Goal: Transaction & Acquisition: Book appointment/travel/reservation

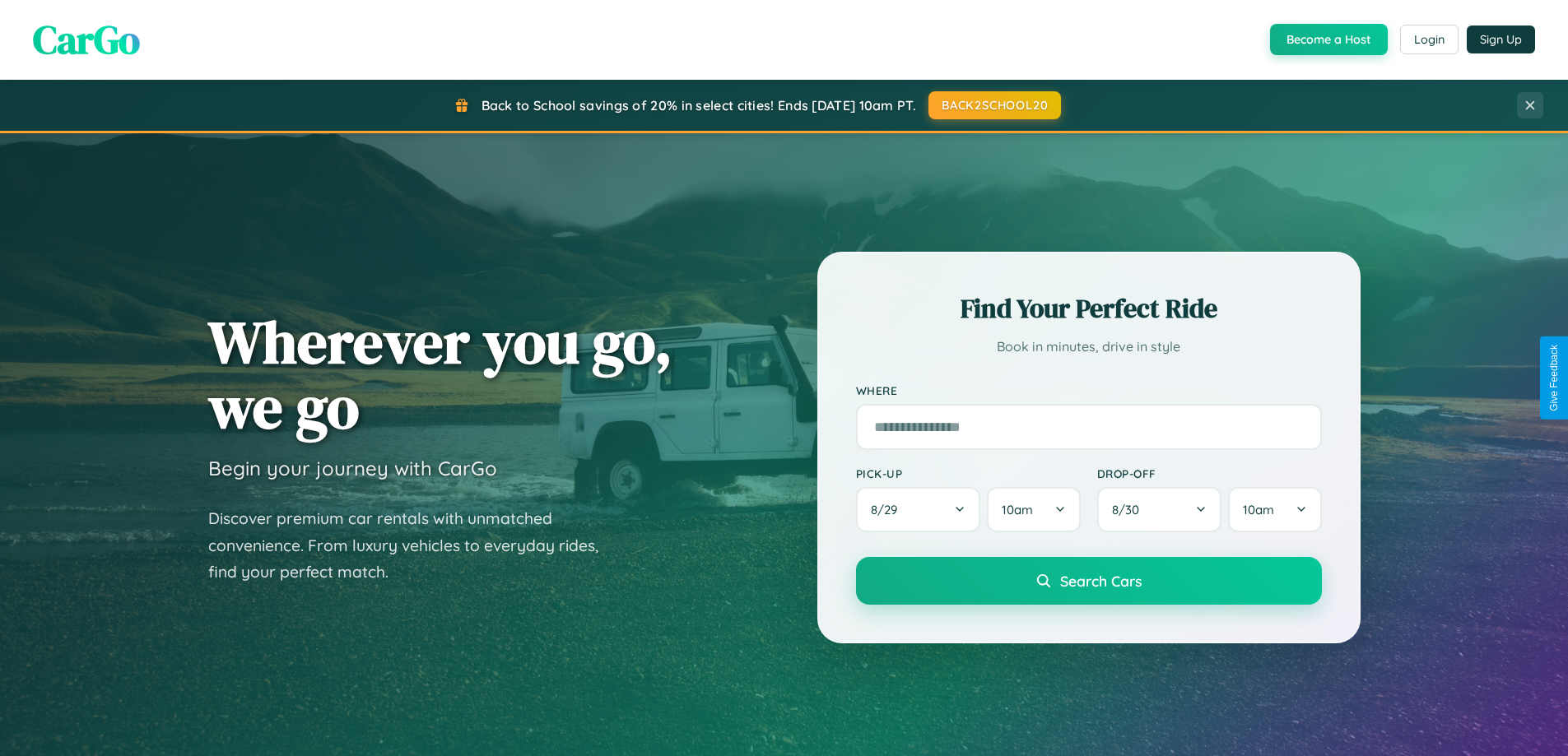
scroll to position [3165, 0]
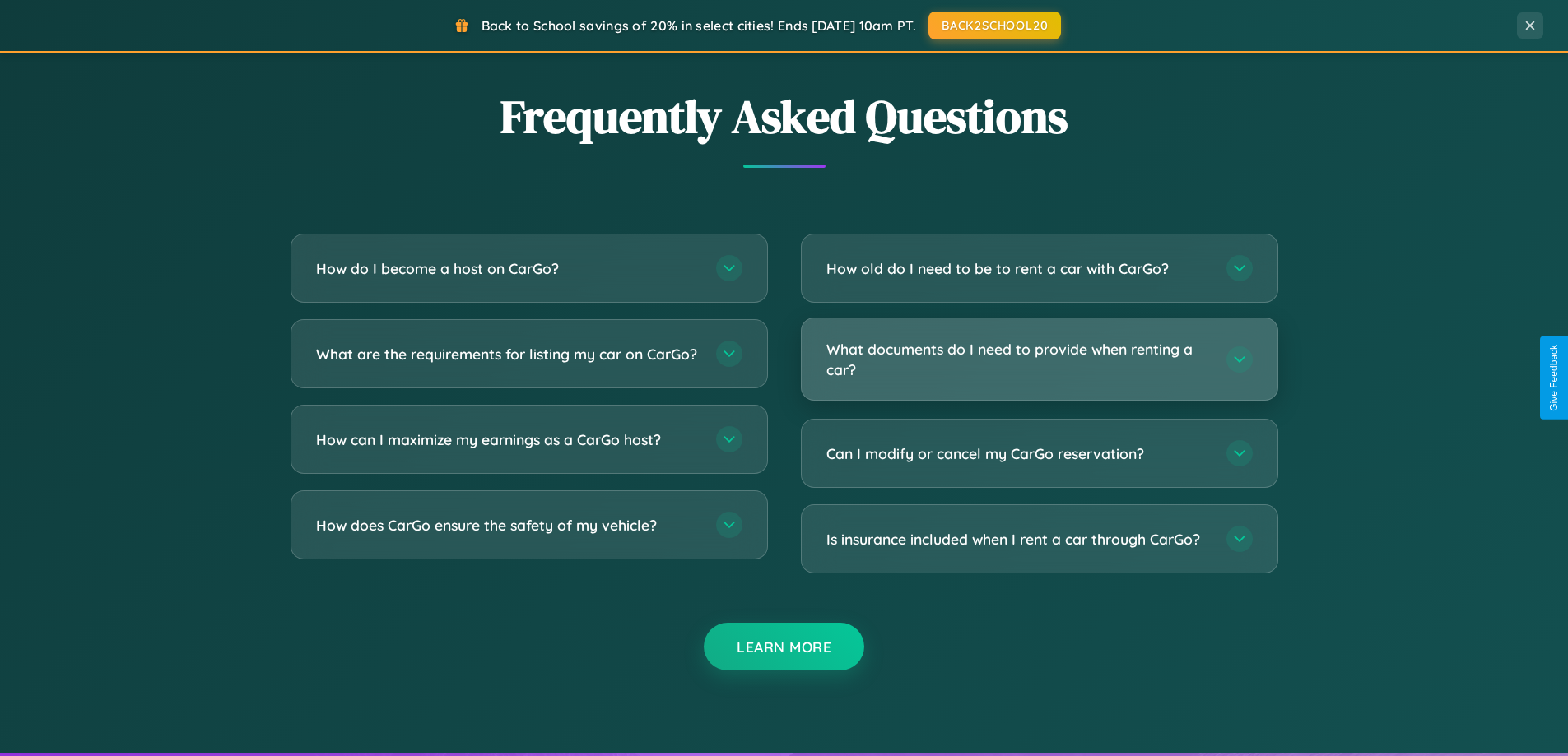
click at [1038, 358] on h3 "What documents do I need to provide when renting a car?" at bounding box center [1017, 359] width 383 height 40
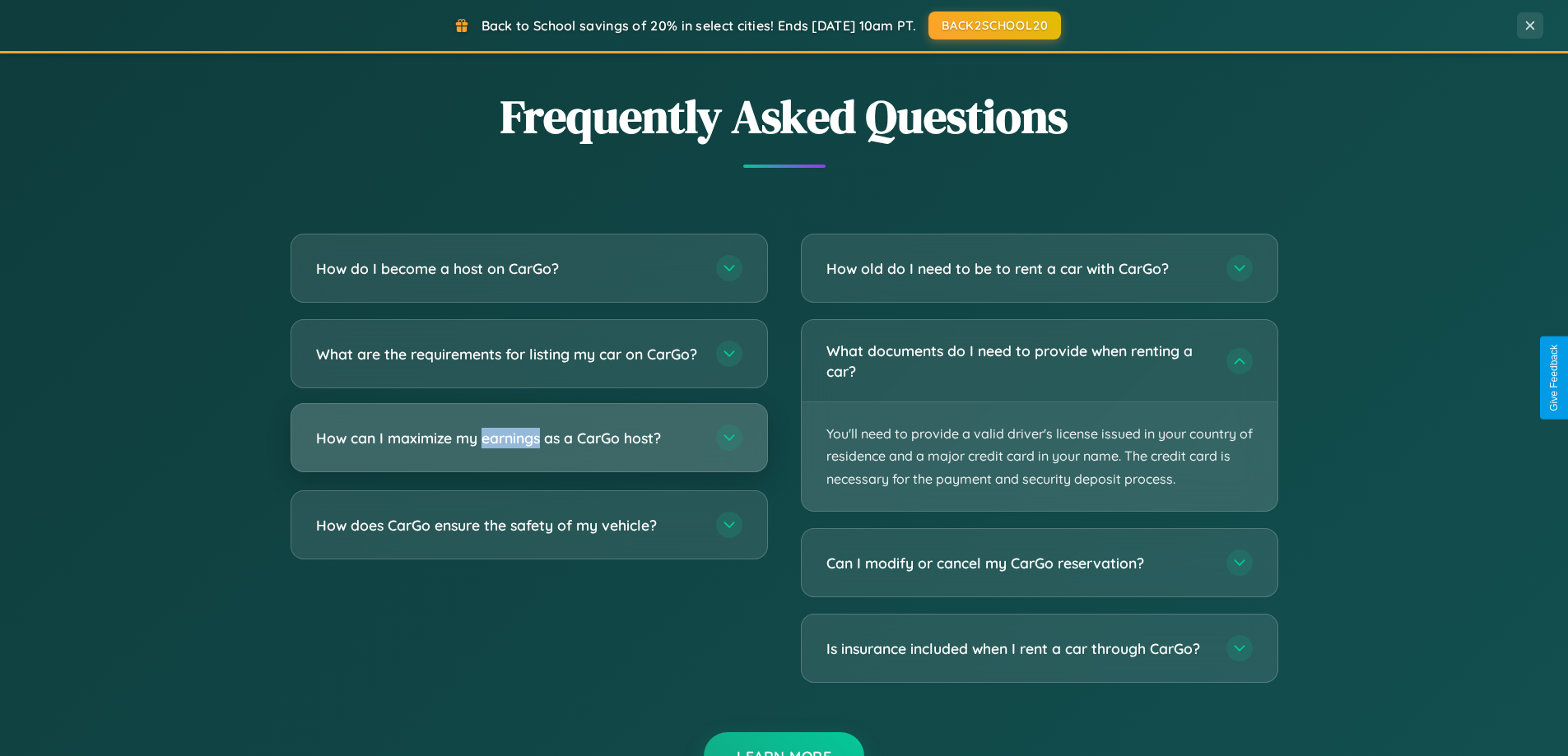
click at [528, 449] on h3 "How can I maximize my earnings as a CarGo host?" at bounding box center [507, 438] width 383 height 21
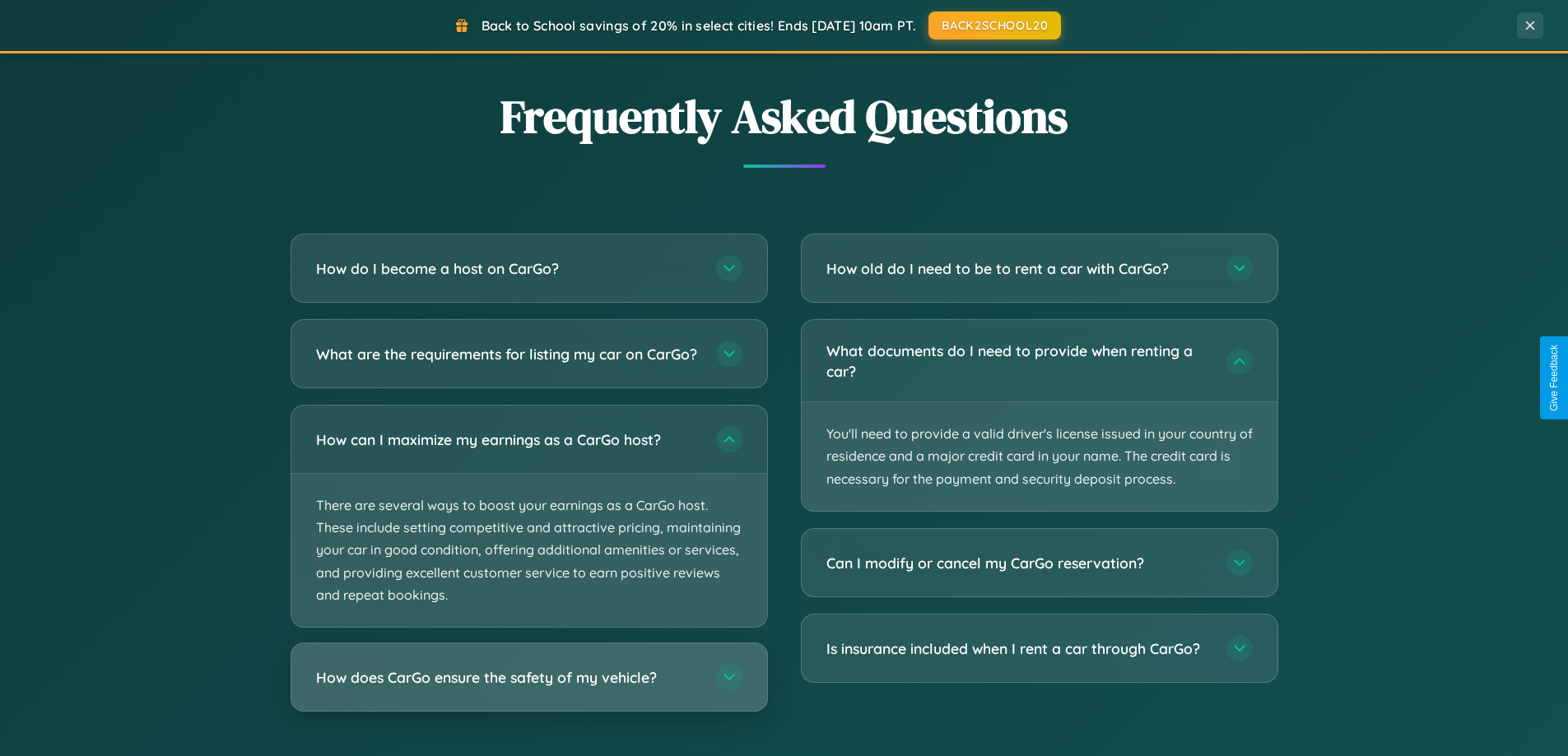
click at [528, 688] on h3 "How does CarGo ensure the safety of my vehicle?" at bounding box center [507, 678] width 383 height 21
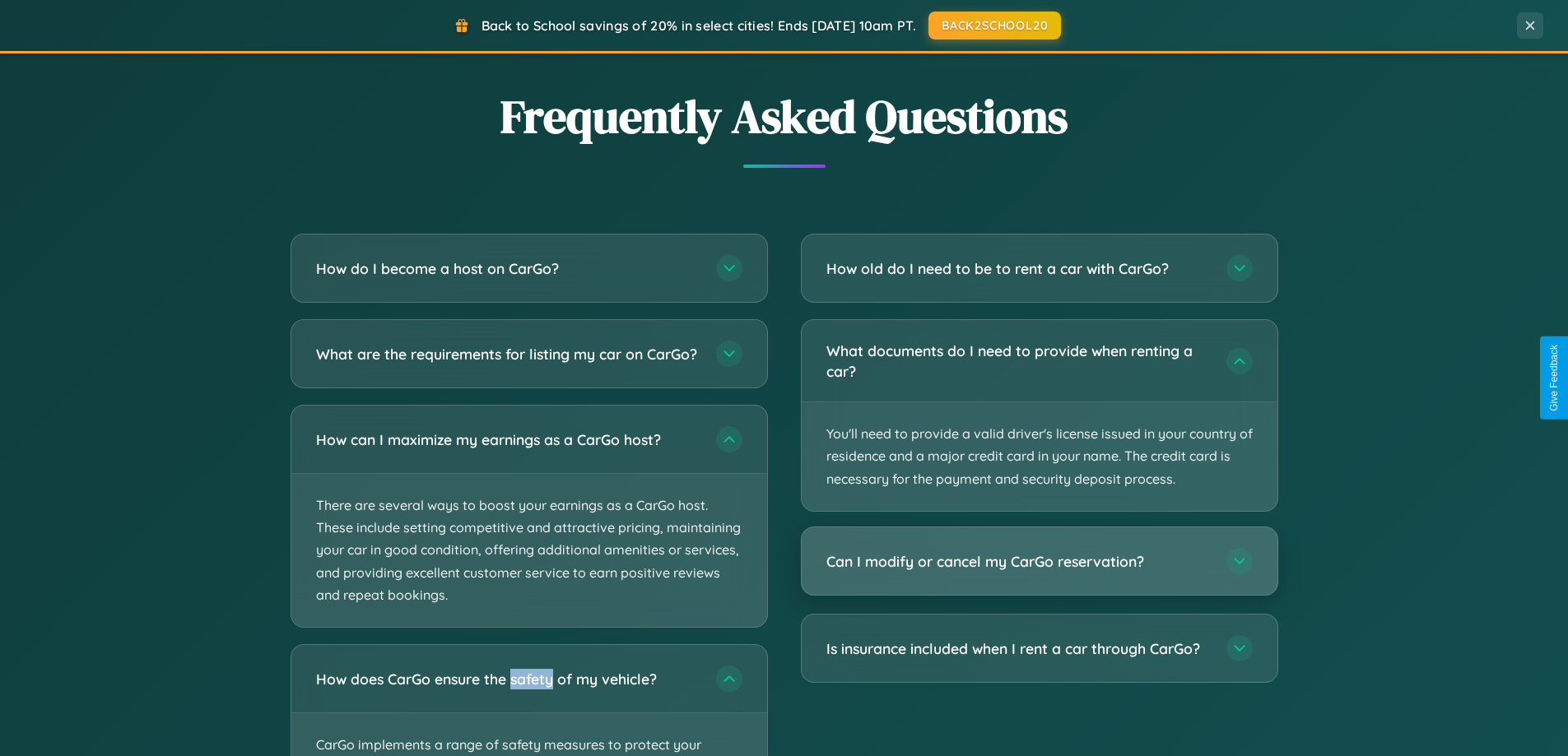
click at [1038, 561] on h3 "Can I modify or cancel my CarGo reservation?" at bounding box center [1017, 561] width 383 height 21
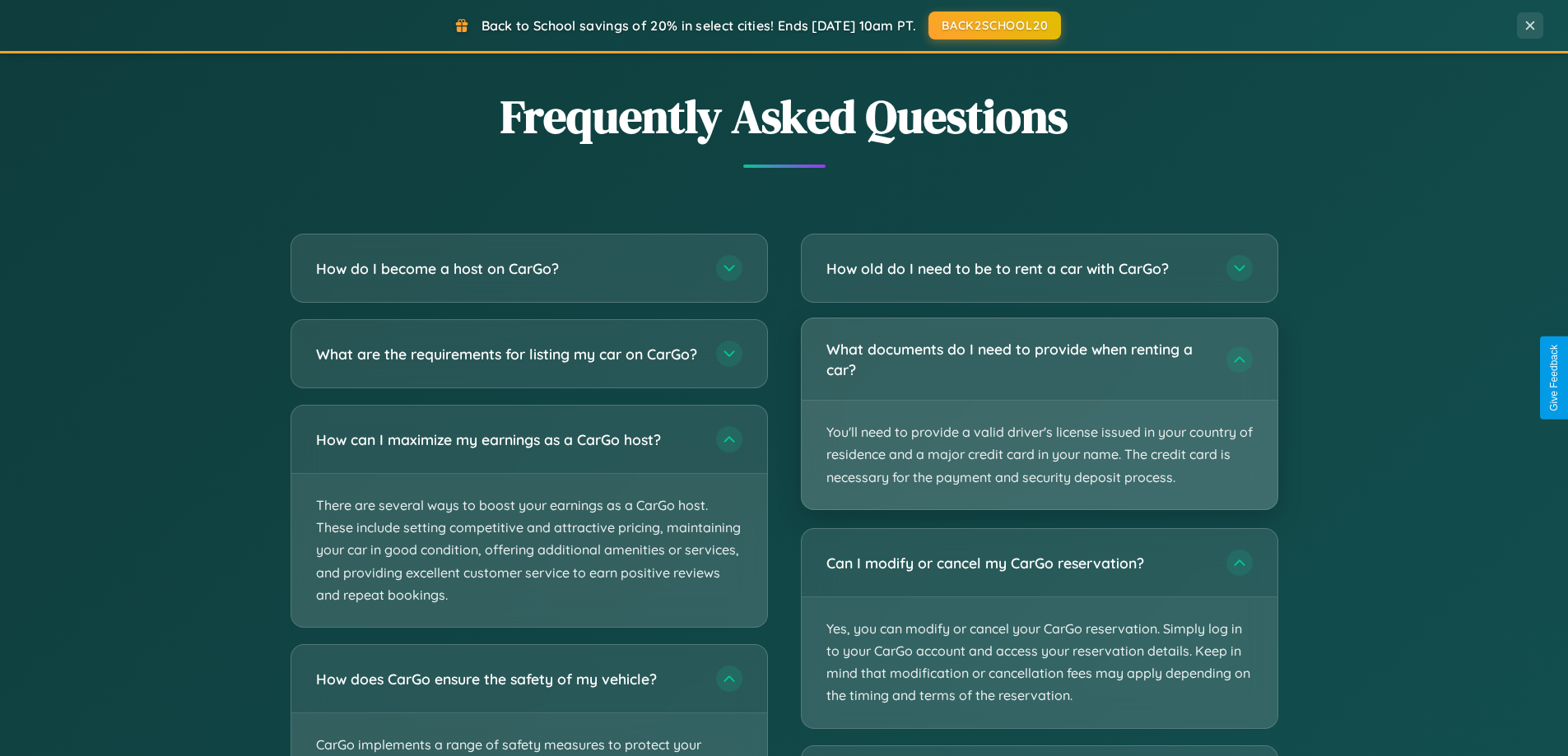
click at [1038, 414] on p "You'll need to provide a valid driver's license issued in your country of resid…" at bounding box center [1039, 455] width 476 height 108
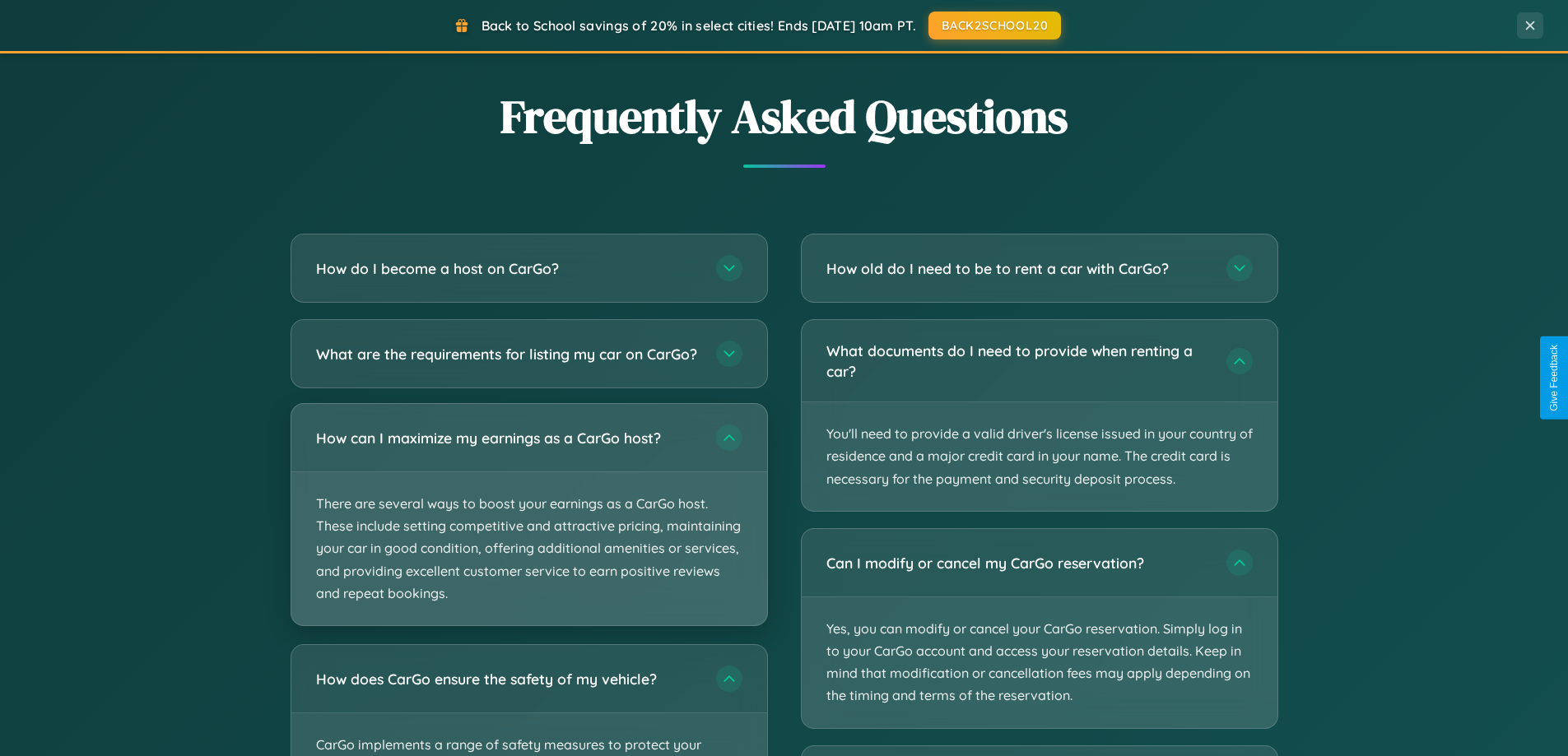
click at [528, 529] on p "There are several ways to boost your earnings as a CarGo host. These include se…" at bounding box center [529, 548] width 476 height 153
click at [528, 528] on p "There are several ways to boost your earnings as a CarGo host. These include se…" at bounding box center [529, 548] width 476 height 153
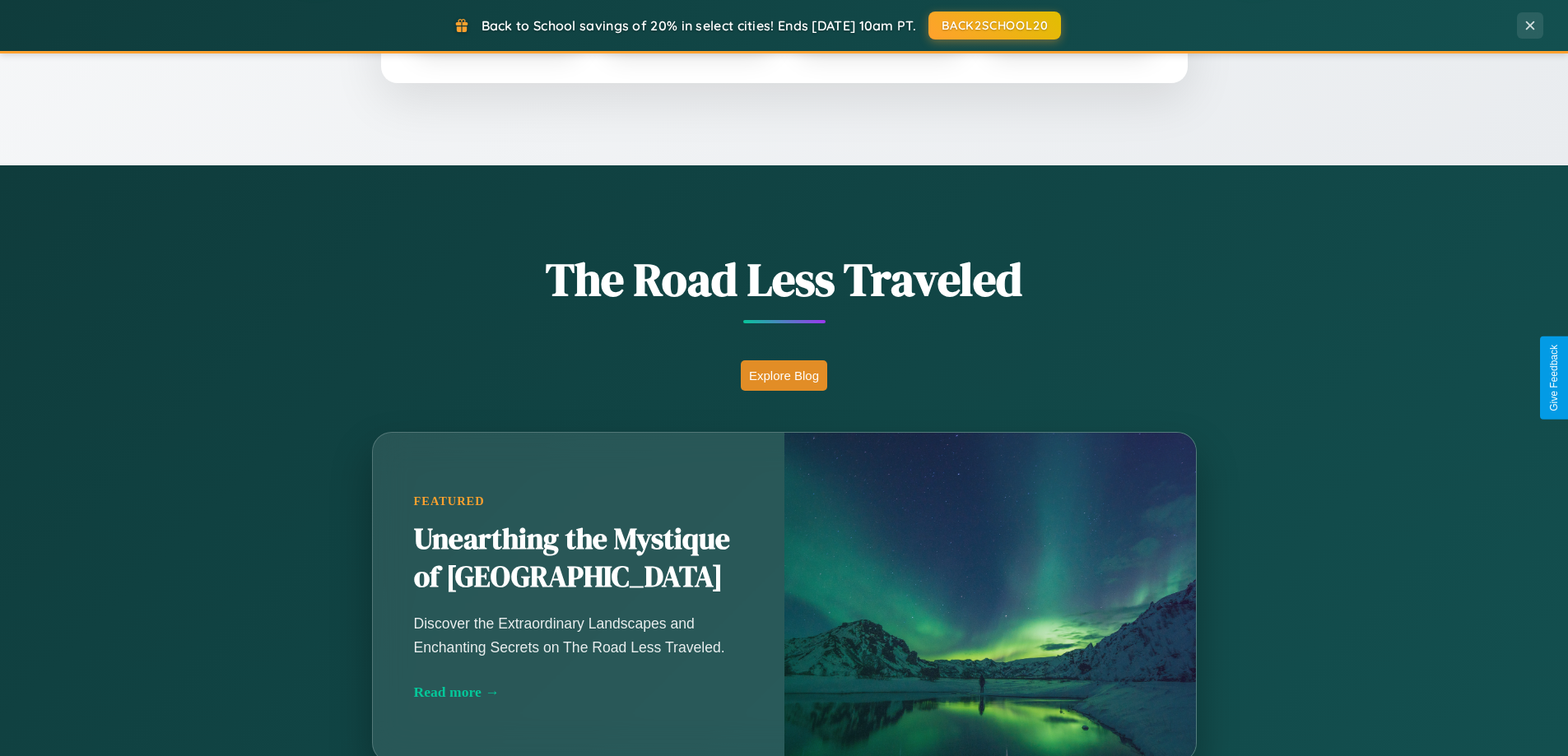
scroll to position [1131, 0]
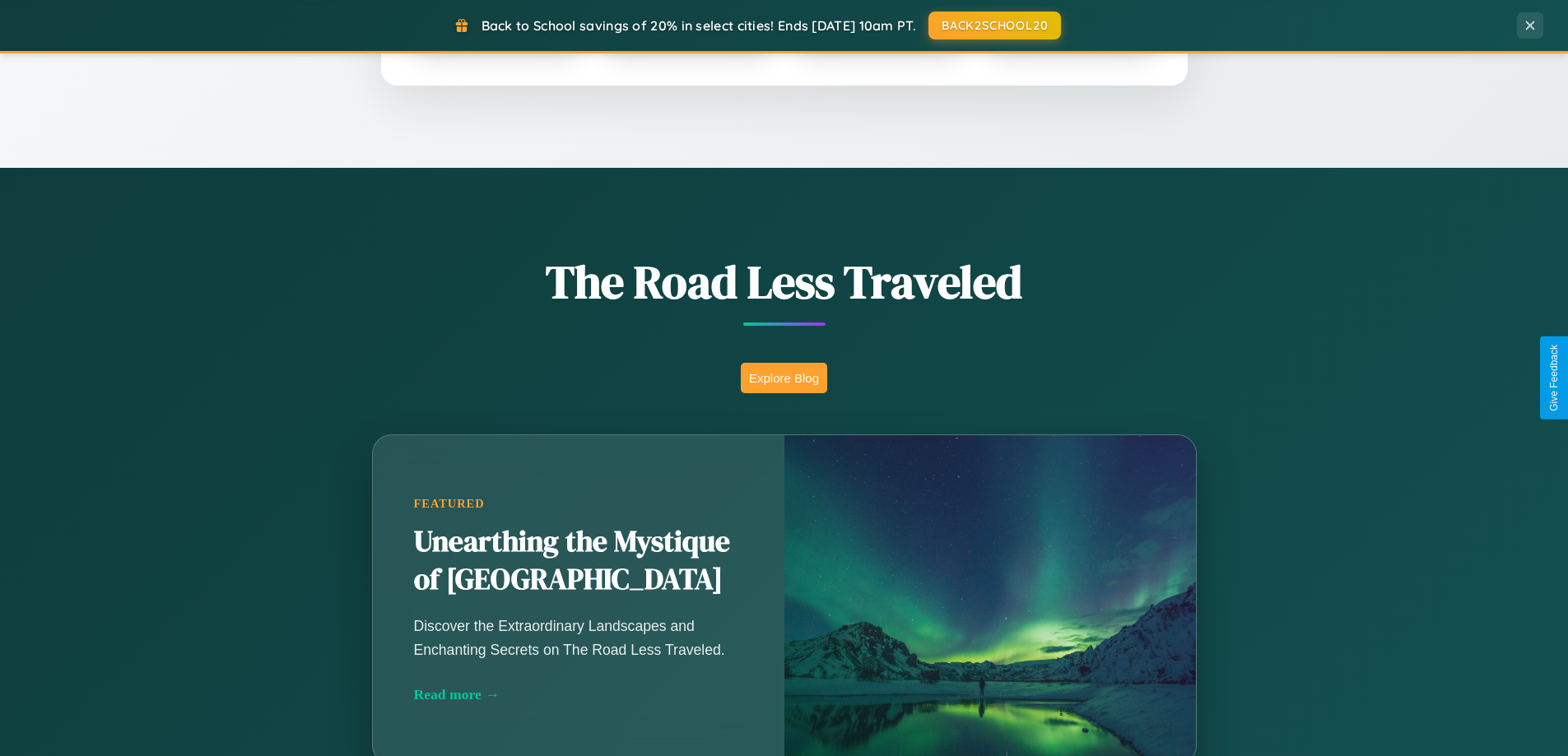
click at [783, 377] on button "Explore Blog" at bounding box center [784, 377] width 86 height 30
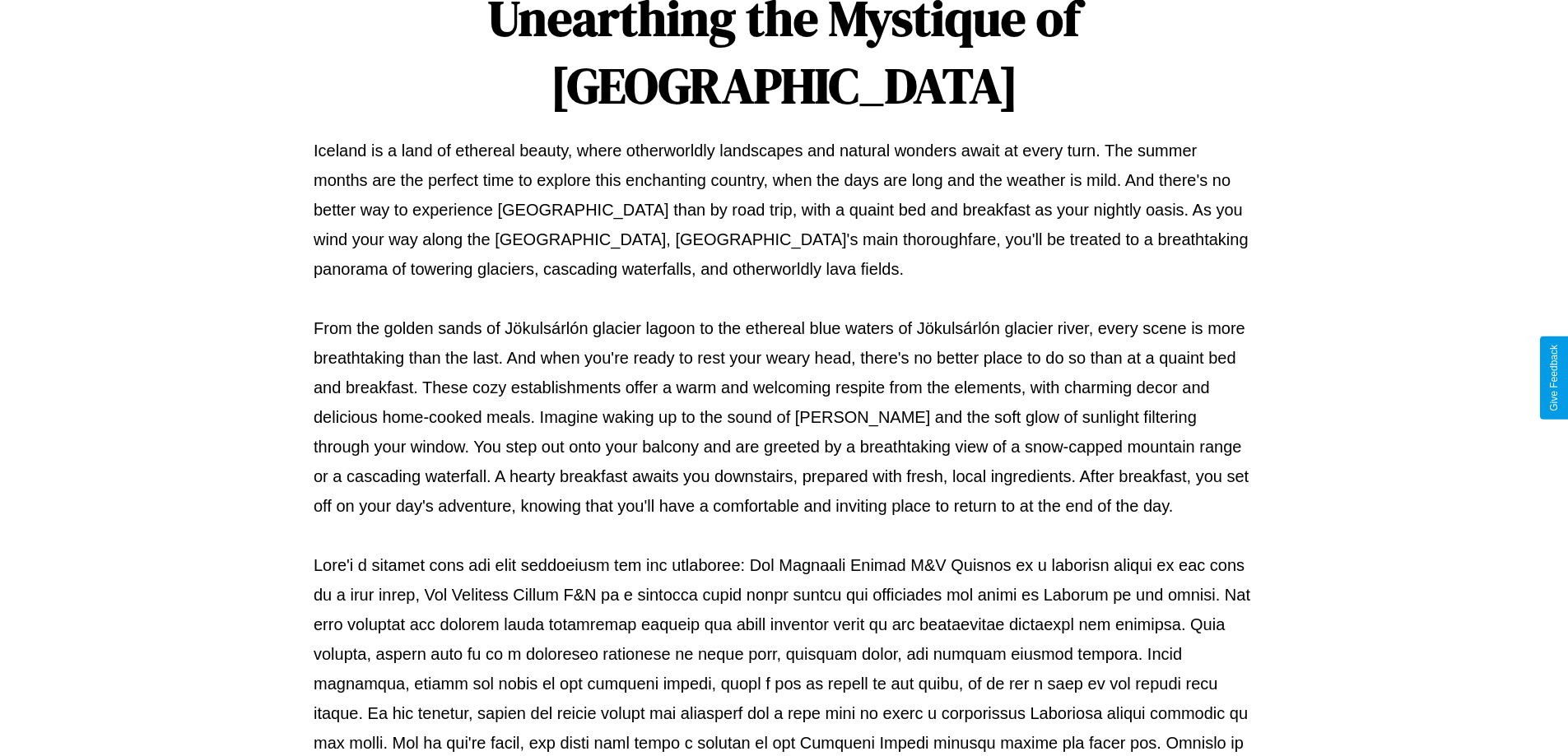
scroll to position [532, 0]
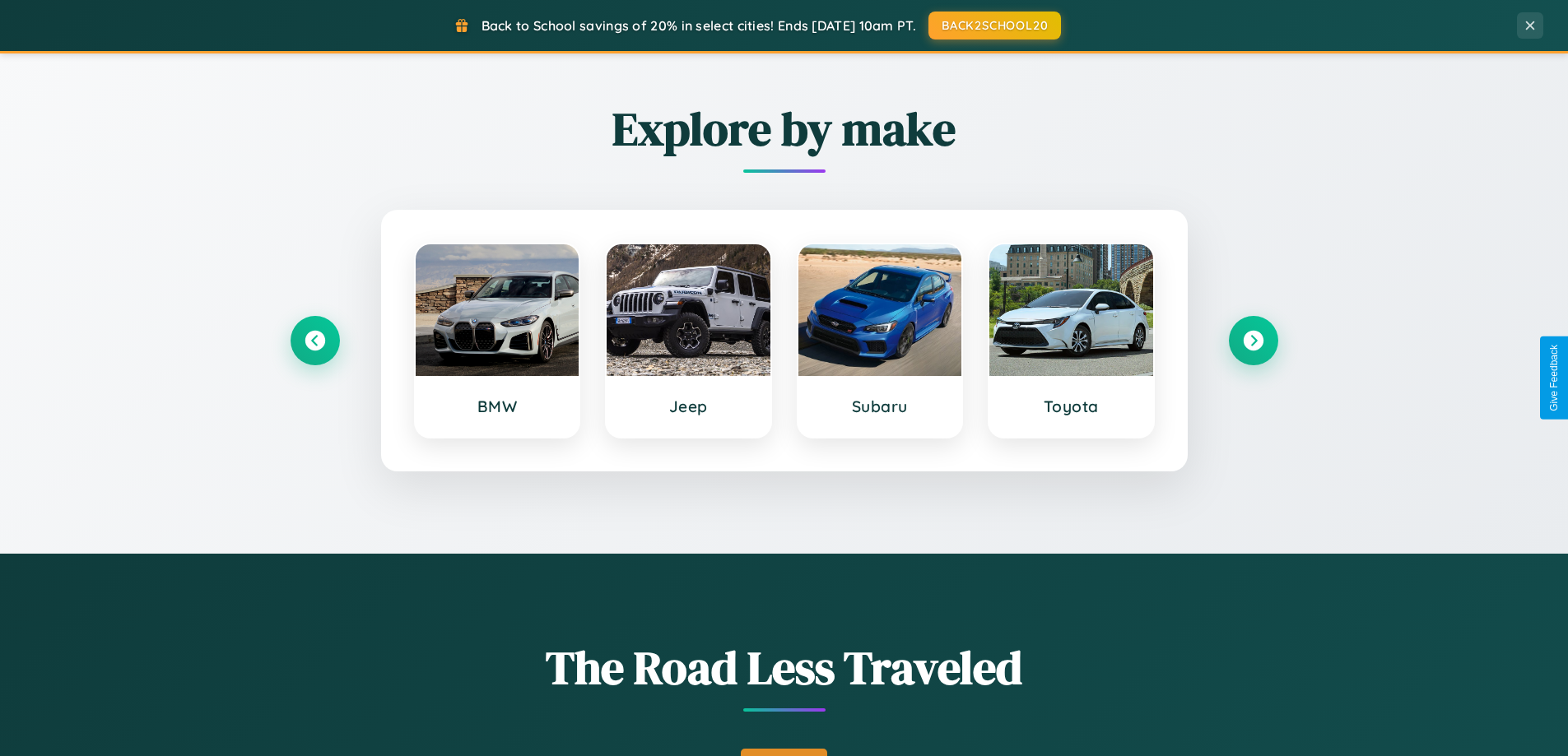
scroll to position [709, 0]
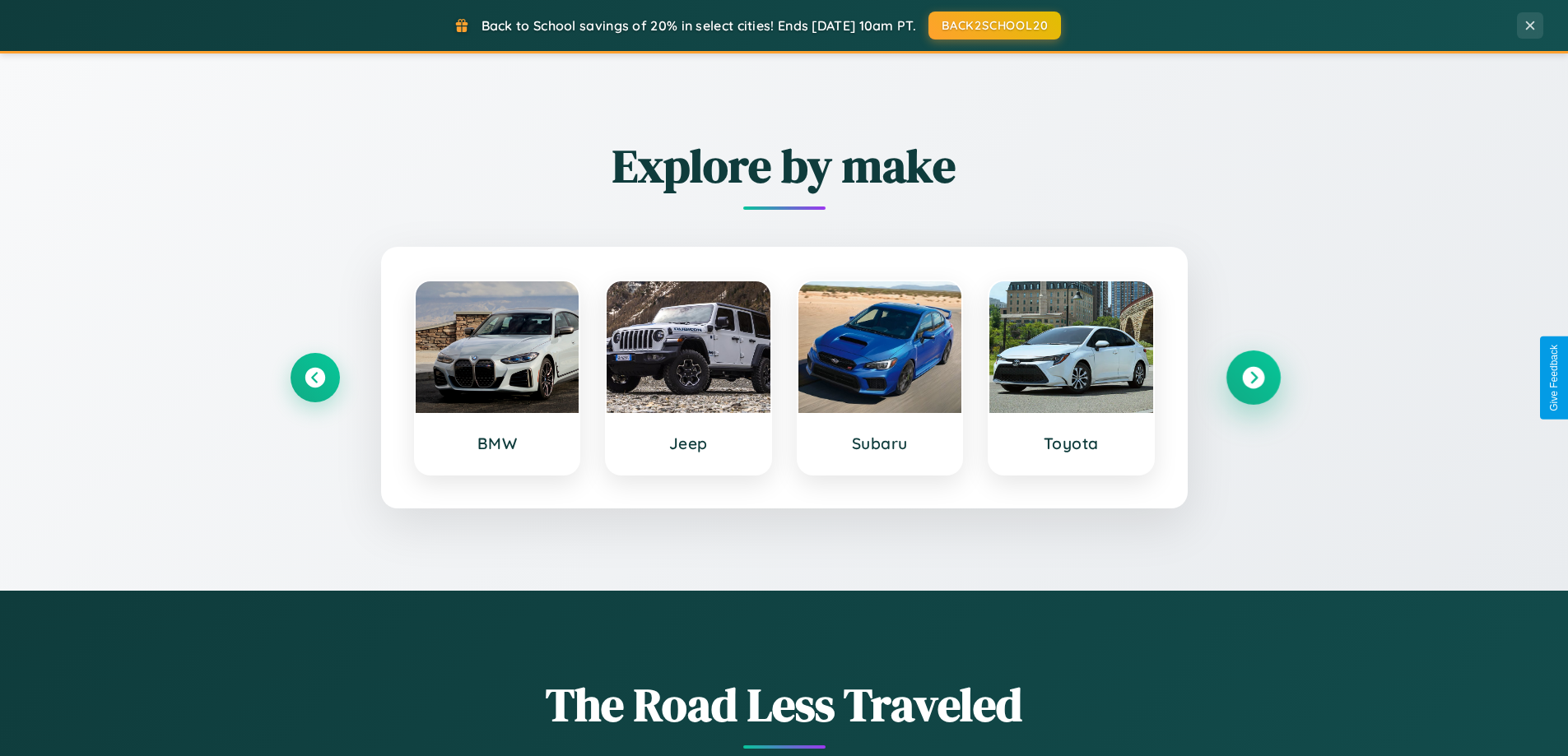
click at [1253, 377] on icon at bounding box center [1253, 378] width 22 height 22
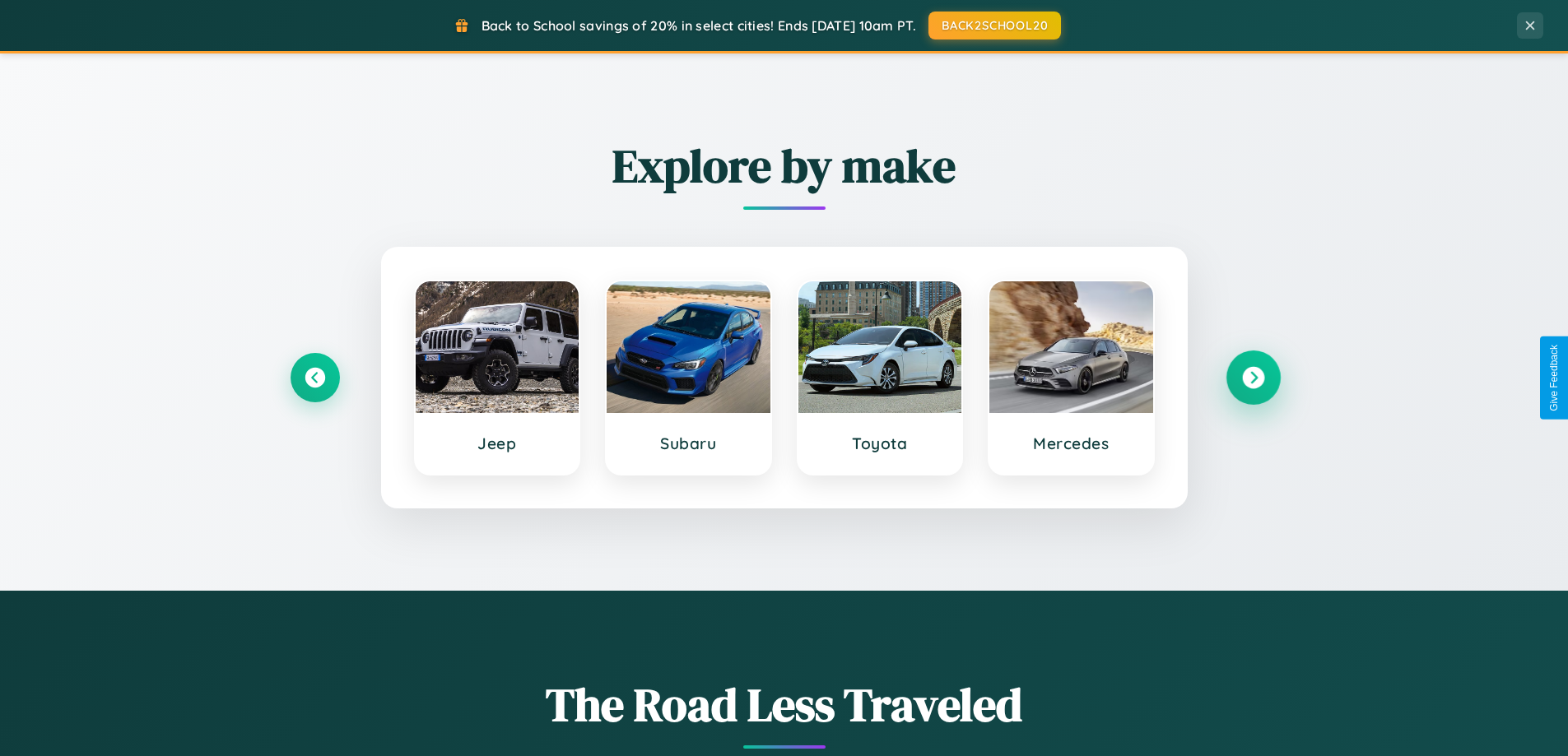
click at [1253, 377] on icon at bounding box center [1253, 378] width 22 height 22
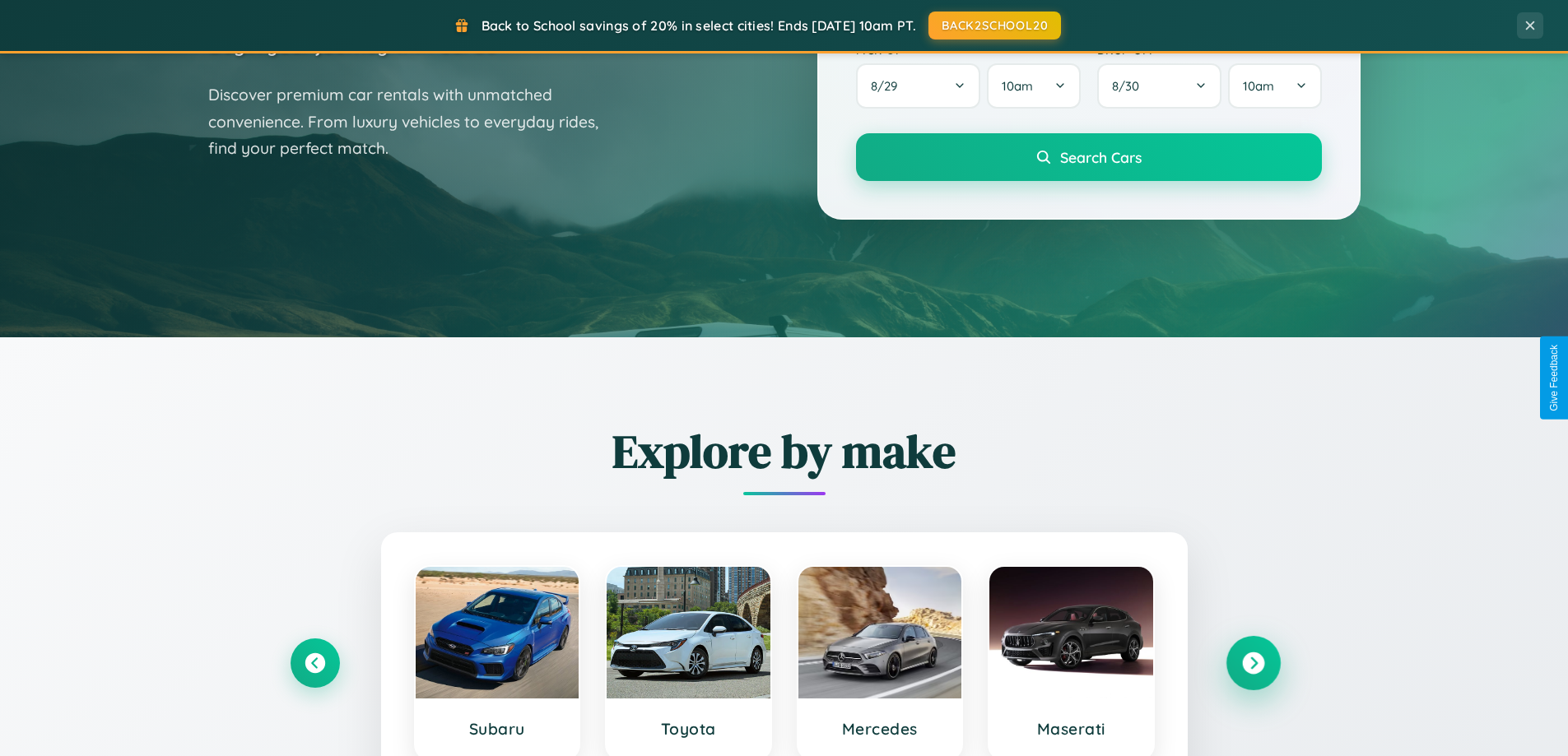
scroll to position [0, 0]
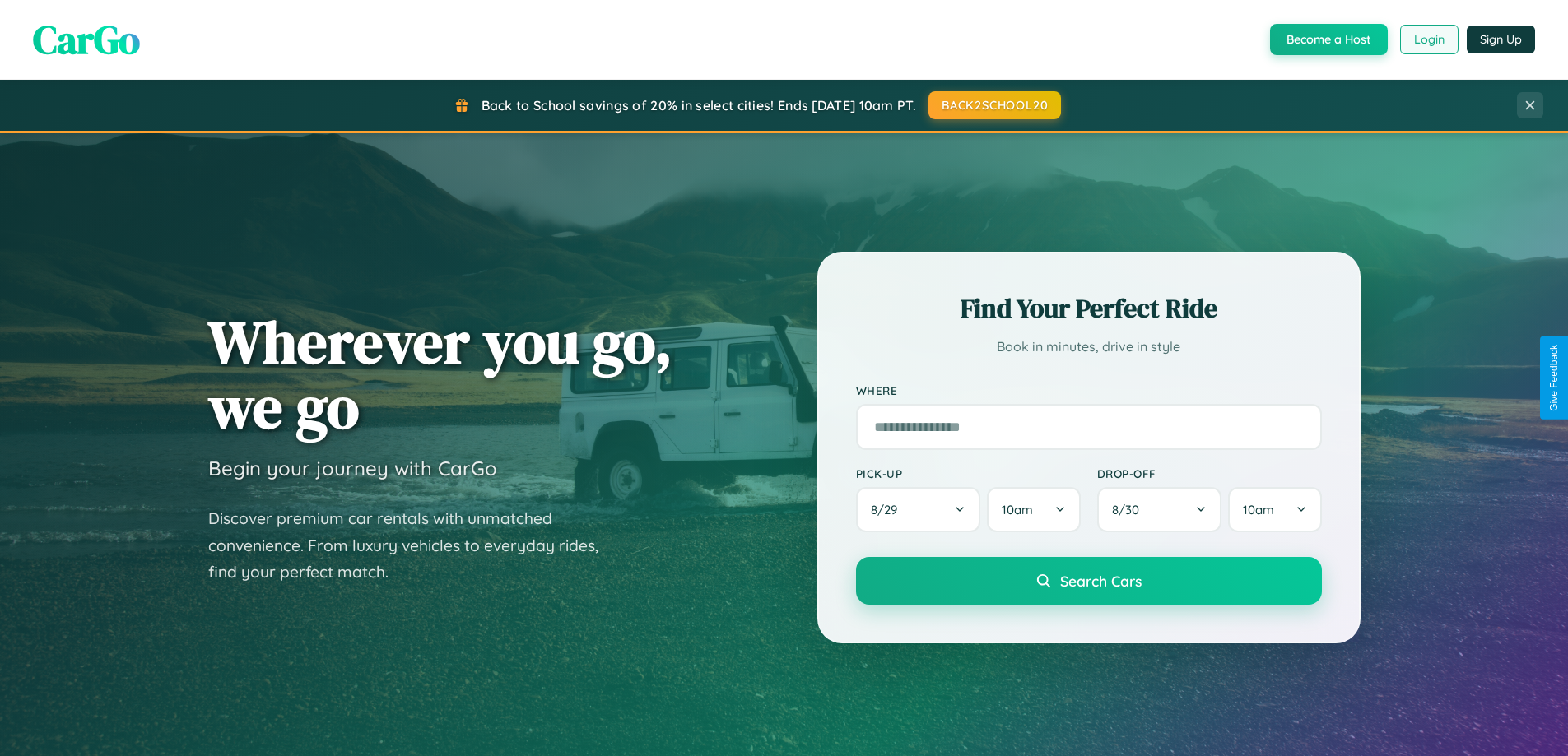
click at [1428, 40] on button "Login" at bounding box center [1429, 40] width 59 height 29
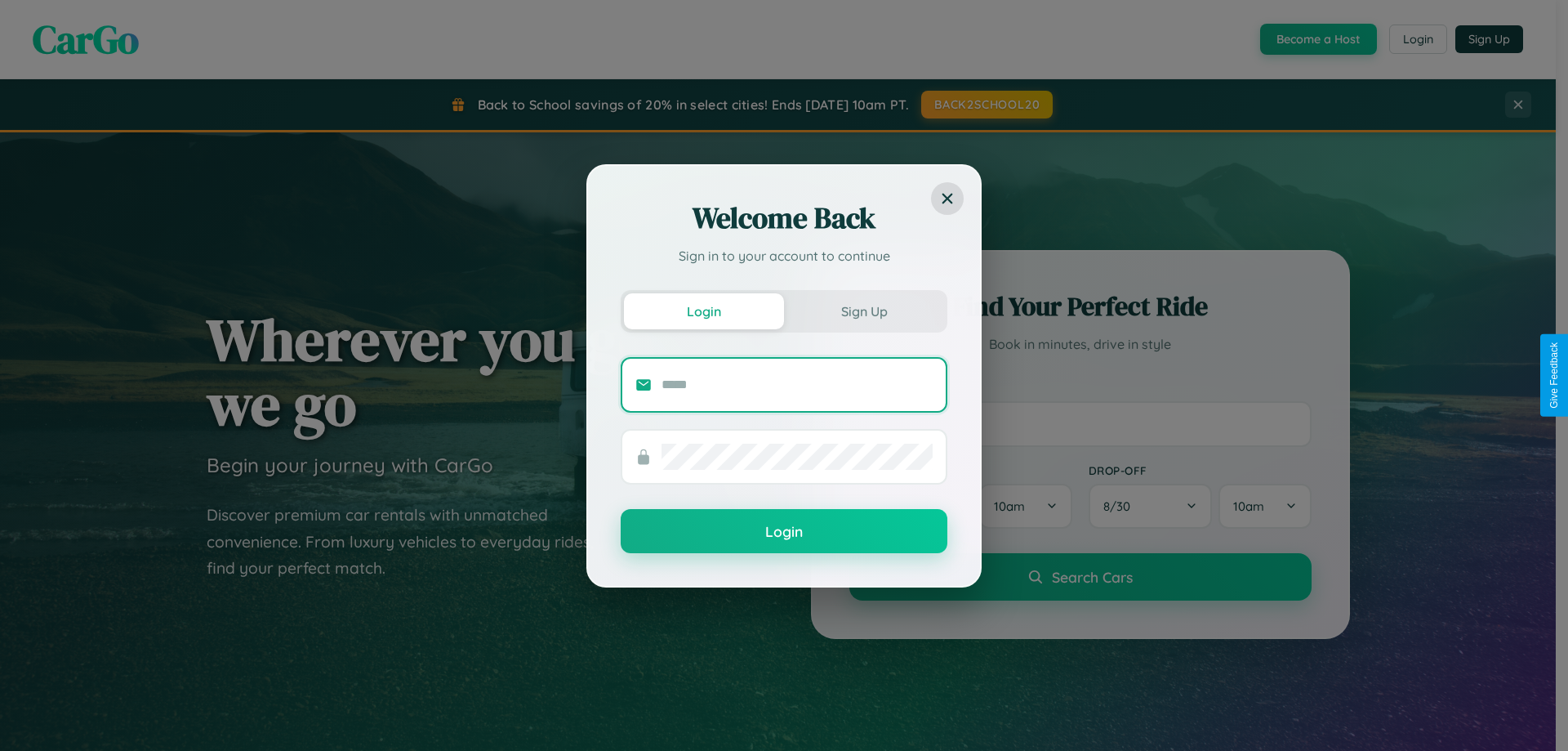
click at [797, 384] on input "text" at bounding box center [797, 385] width 271 height 27
type input "**********"
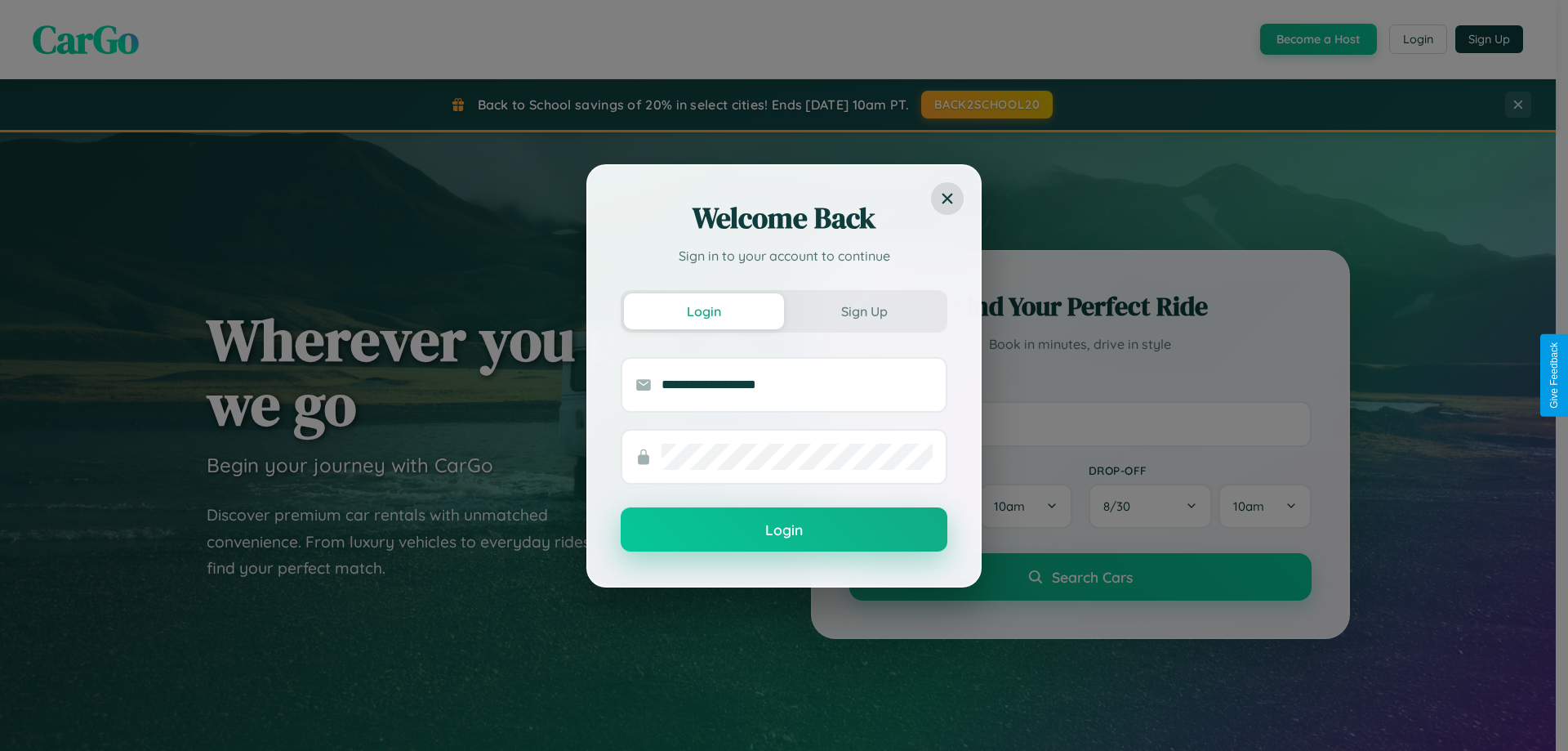
click at [784, 530] on button "Login" at bounding box center [784, 529] width 327 height 44
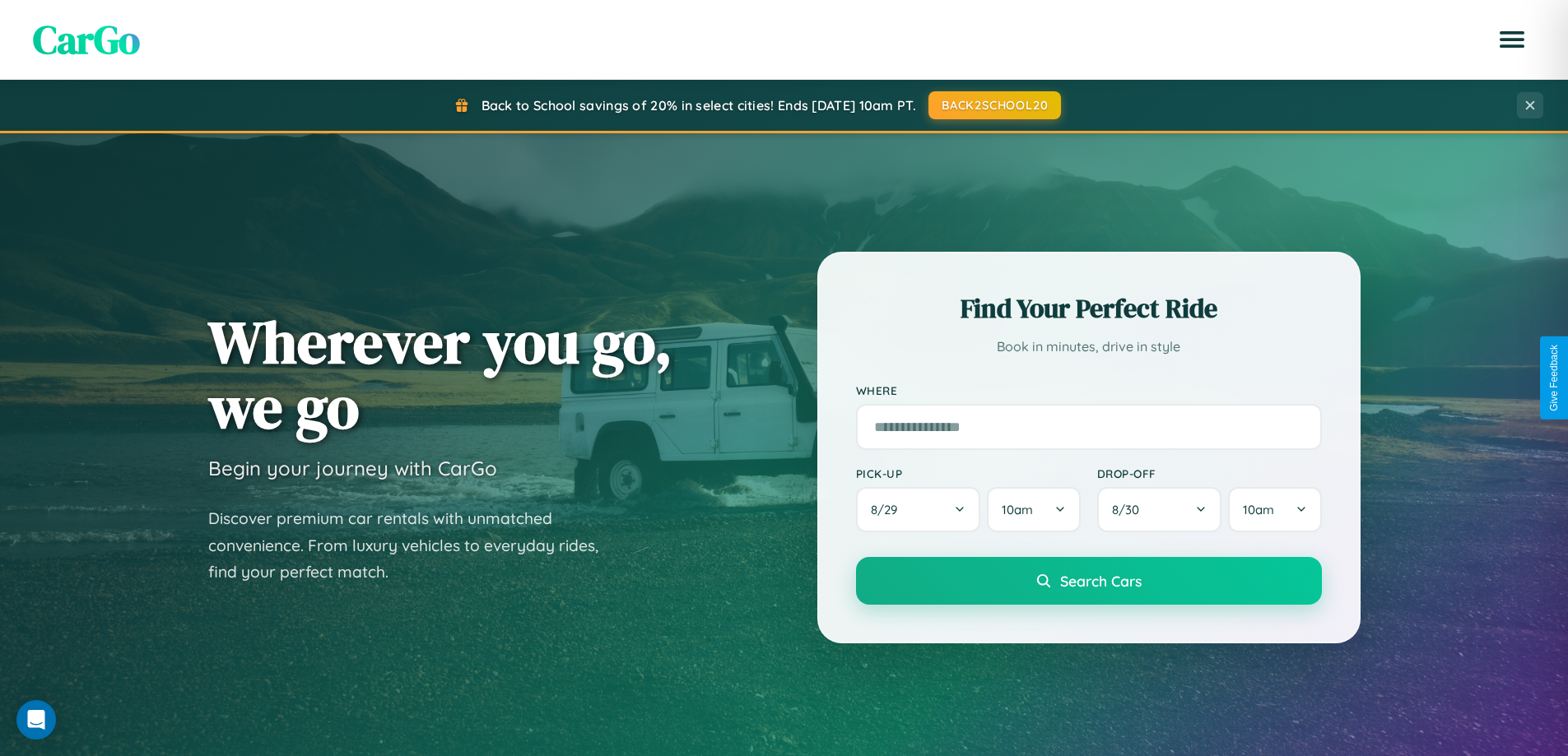
scroll to position [48, 0]
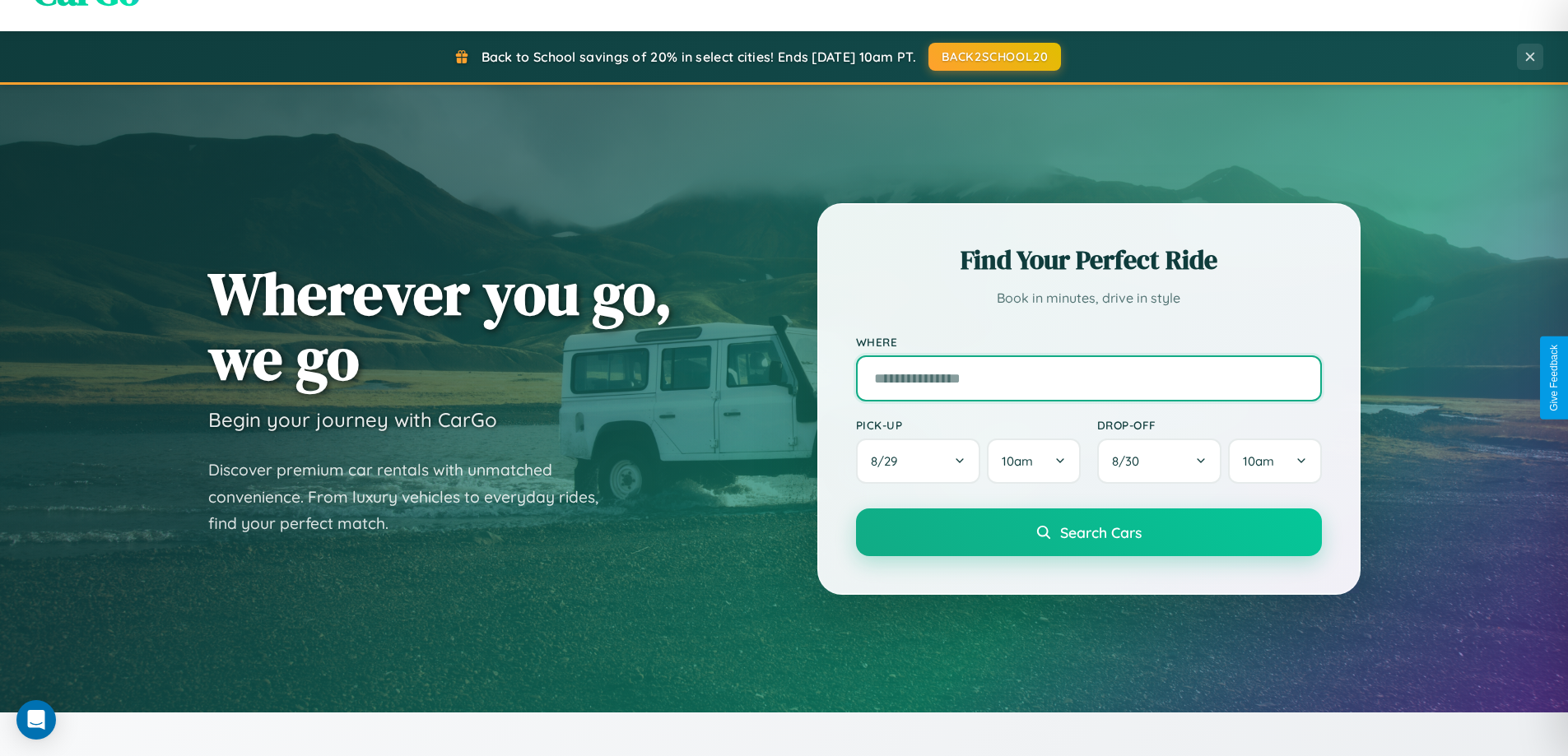
click at [1088, 377] on input "text" at bounding box center [1088, 378] width 466 height 46
type input "**********"
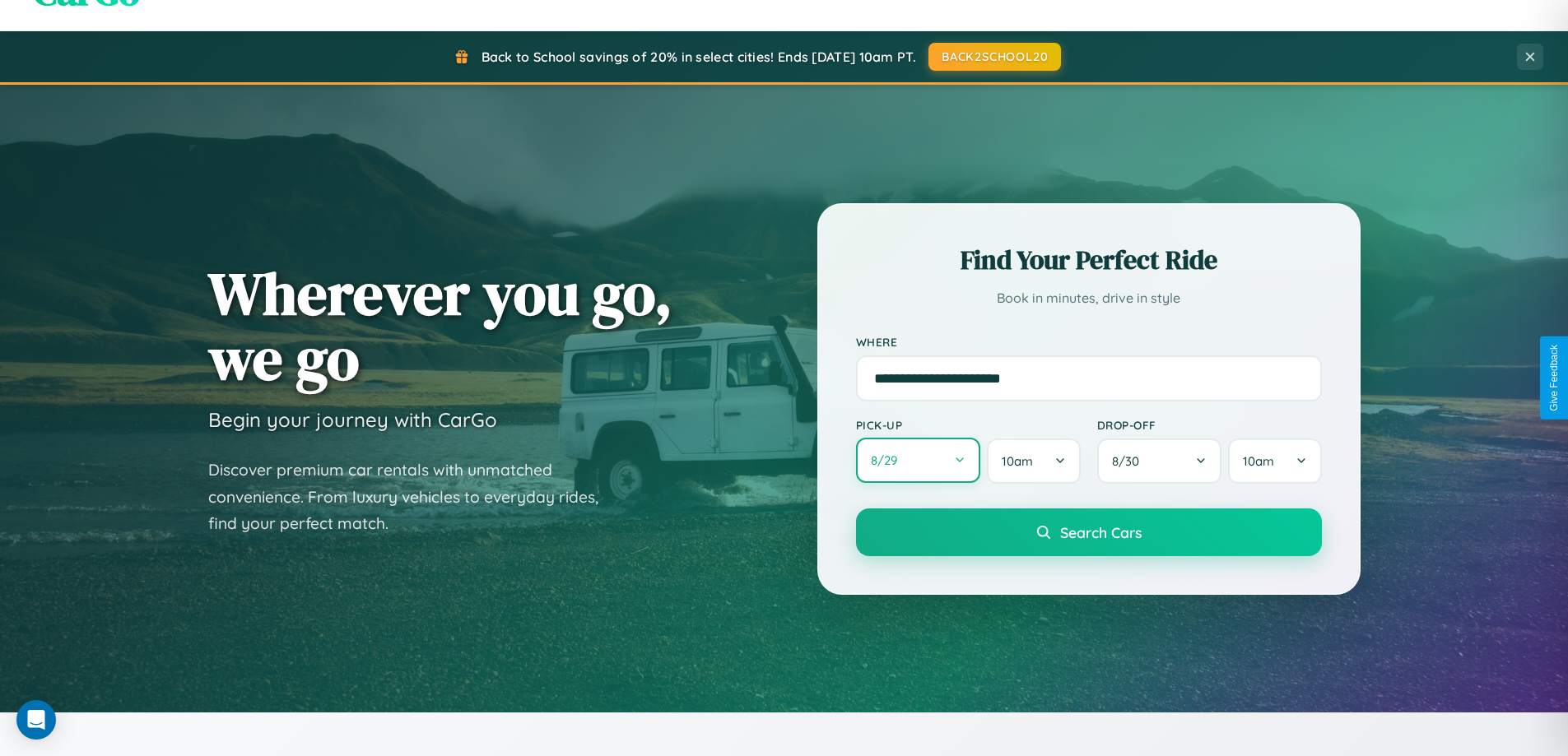
click at [918, 461] on button "8 / 29" at bounding box center [918, 460] width 125 height 46
select select "*"
select select "****"
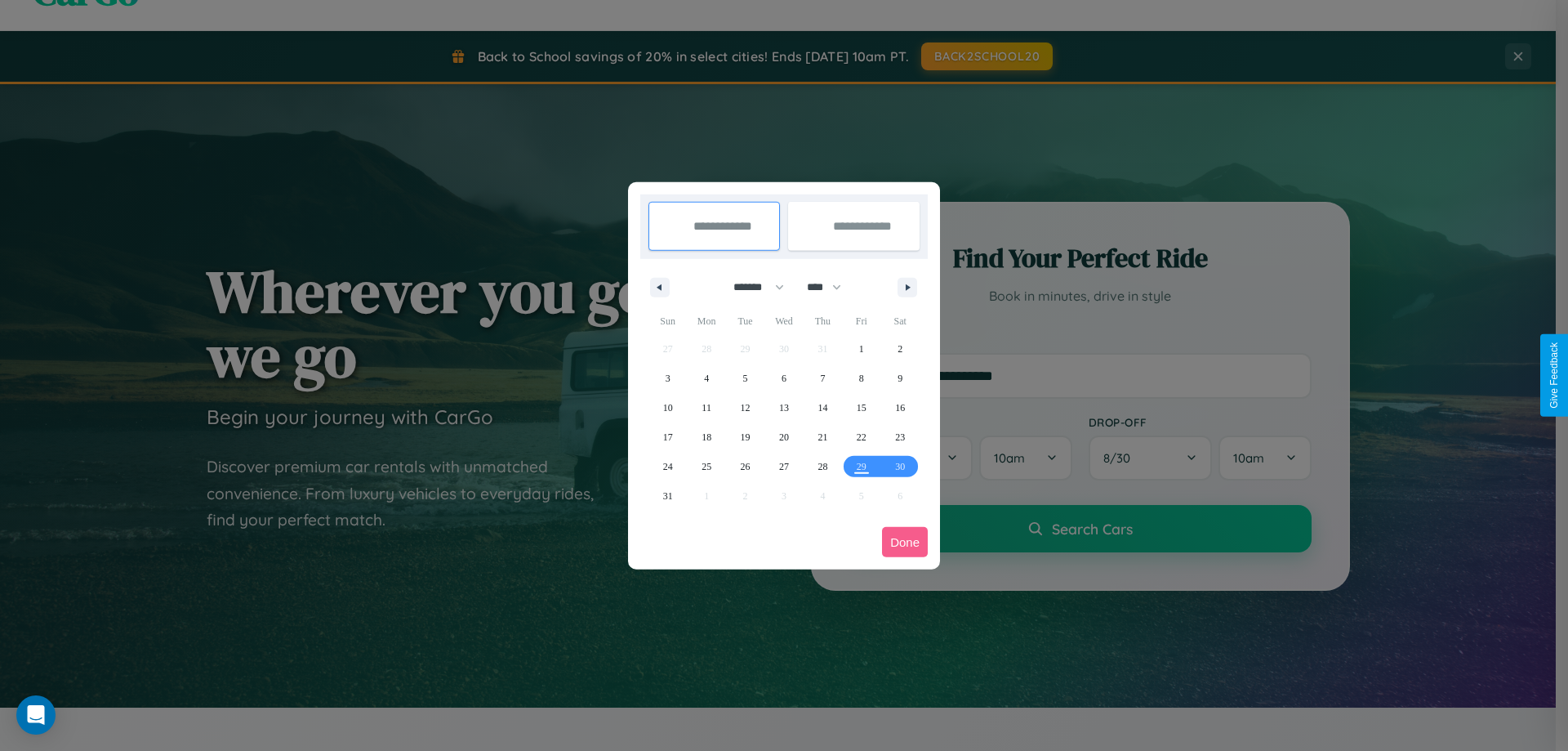
drag, startPoint x: 752, startPoint y: 287, endPoint x: 784, endPoint y: 328, distance: 52.0
click at [752, 287] on select "******* ******** ***** ***** *** **** **** ****** ********* ******* ******** **…" at bounding box center [755, 287] width 69 height 27
select select "**"
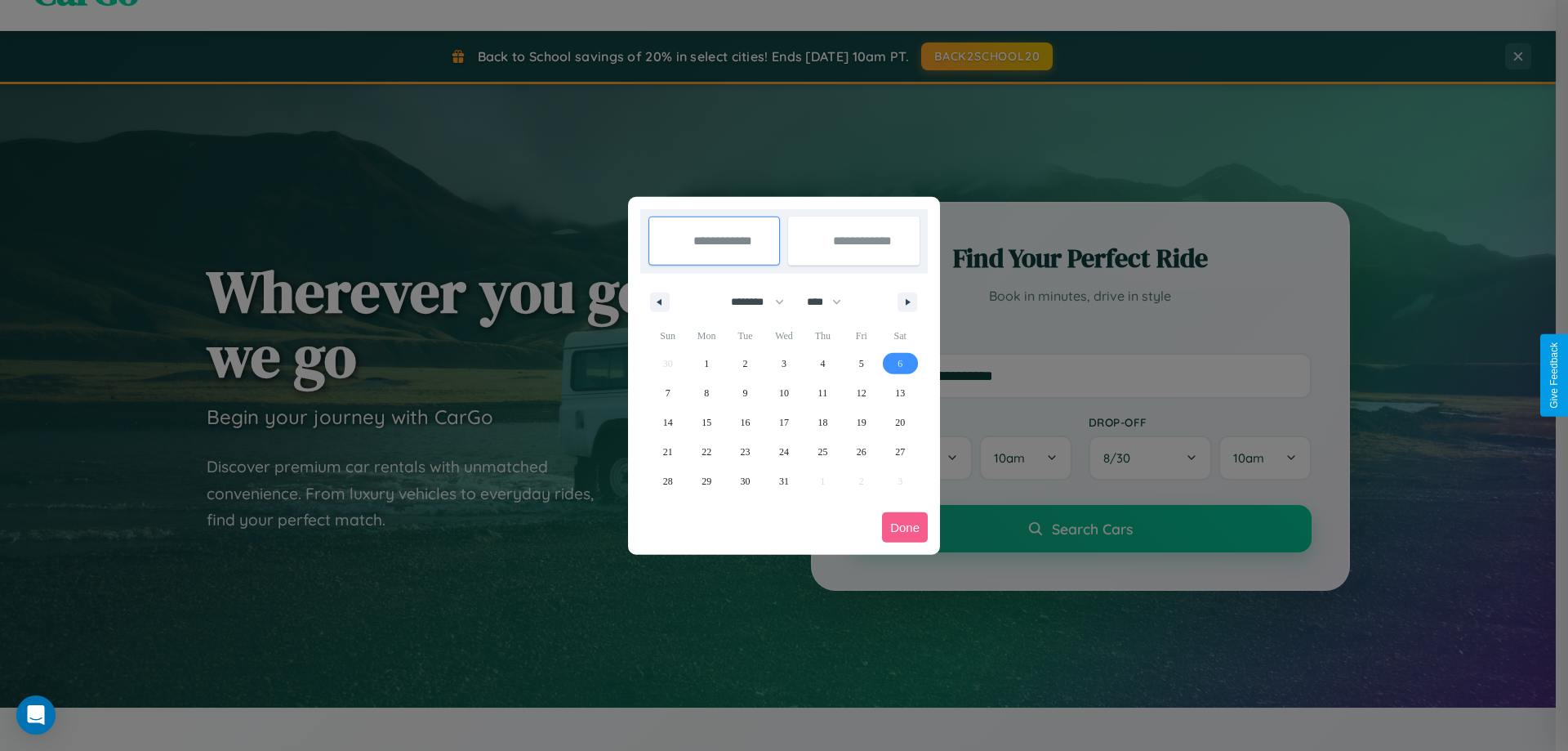
click at [900, 363] on span "6" at bounding box center [900, 364] width 5 height 29
type input "**********"
click at [861, 392] on span "12" at bounding box center [861, 393] width 9 height 29
type input "**********"
click at [905, 527] on button "Done" at bounding box center [905, 527] width 45 height 30
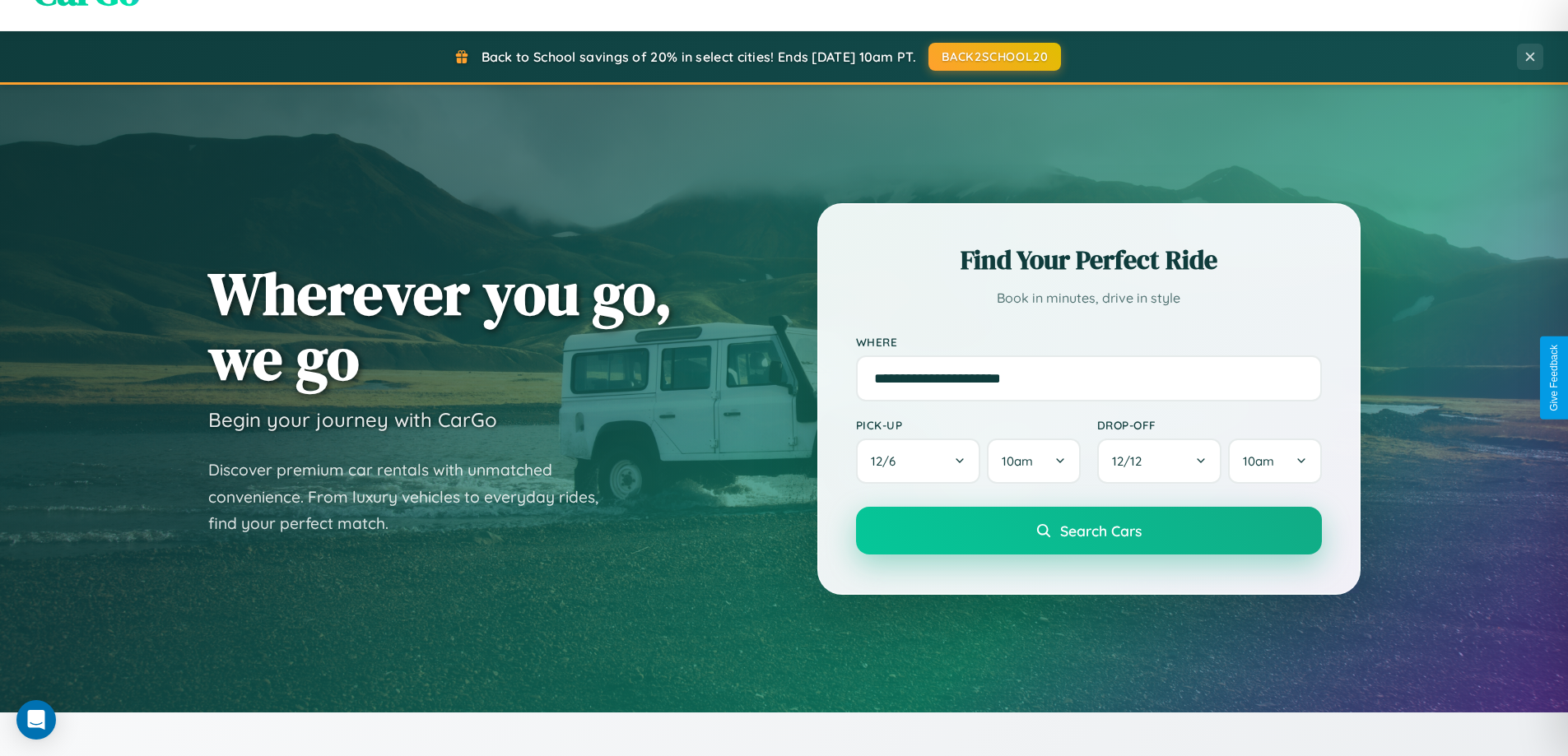
click at [1088, 530] on span "Search Cars" at bounding box center [1100, 530] width 82 height 18
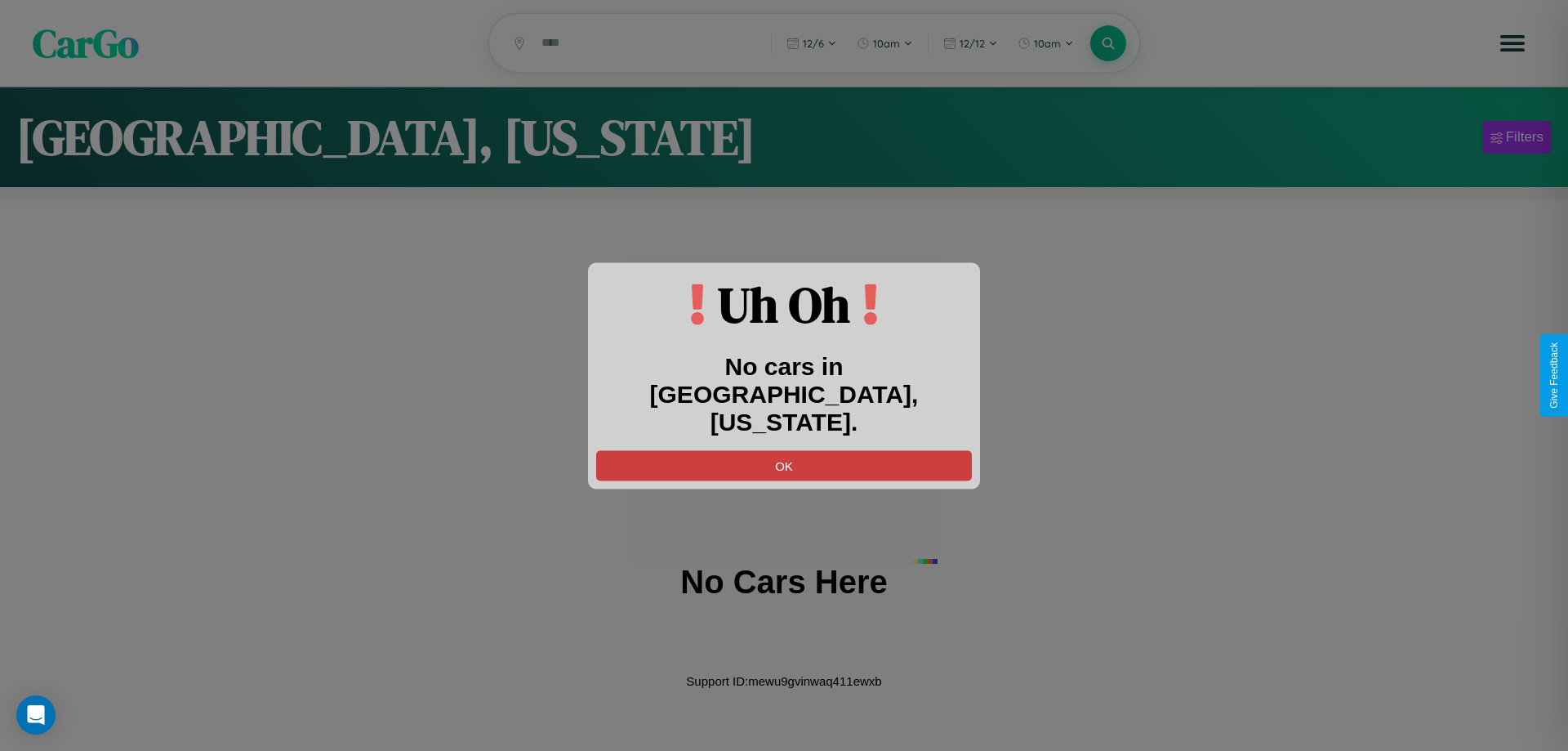
click at [784, 451] on button "OK" at bounding box center [783, 464] width 375 height 30
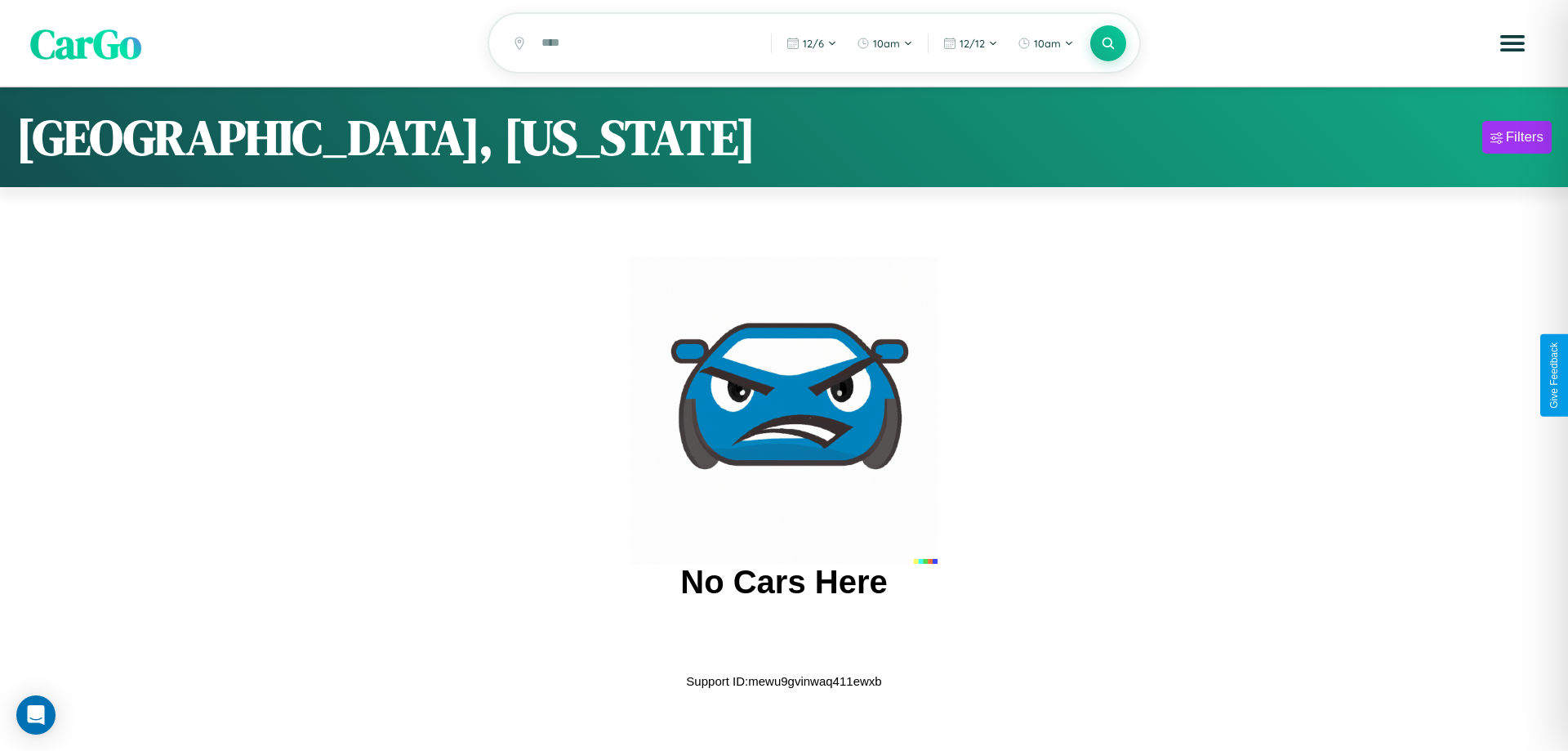
click at [85, 44] on span "CarGo" at bounding box center [85, 43] width 111 height 56
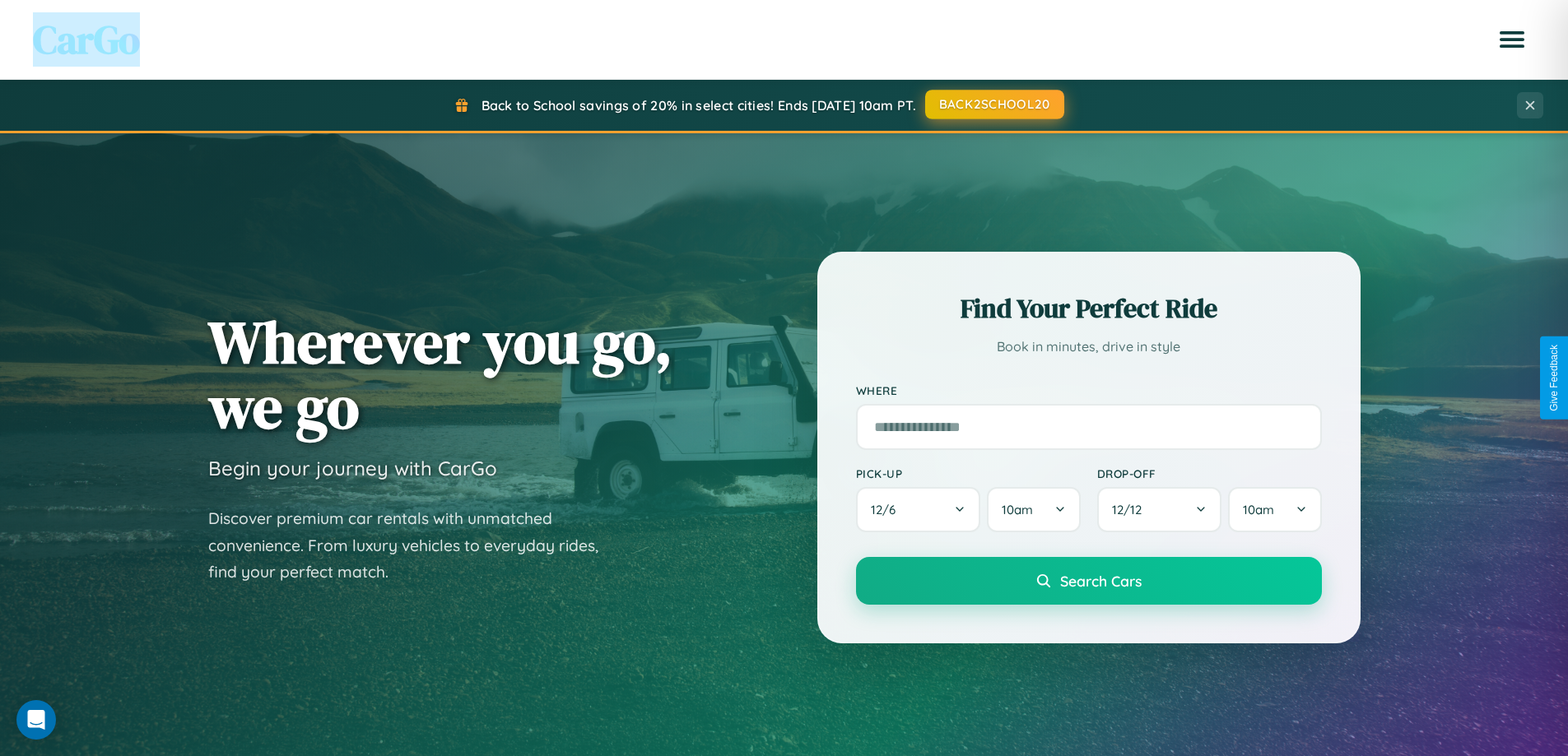
click at [993, 104] on button "BACK2SCHOOL20" at bounding box center [994, 104] width 139 height 29
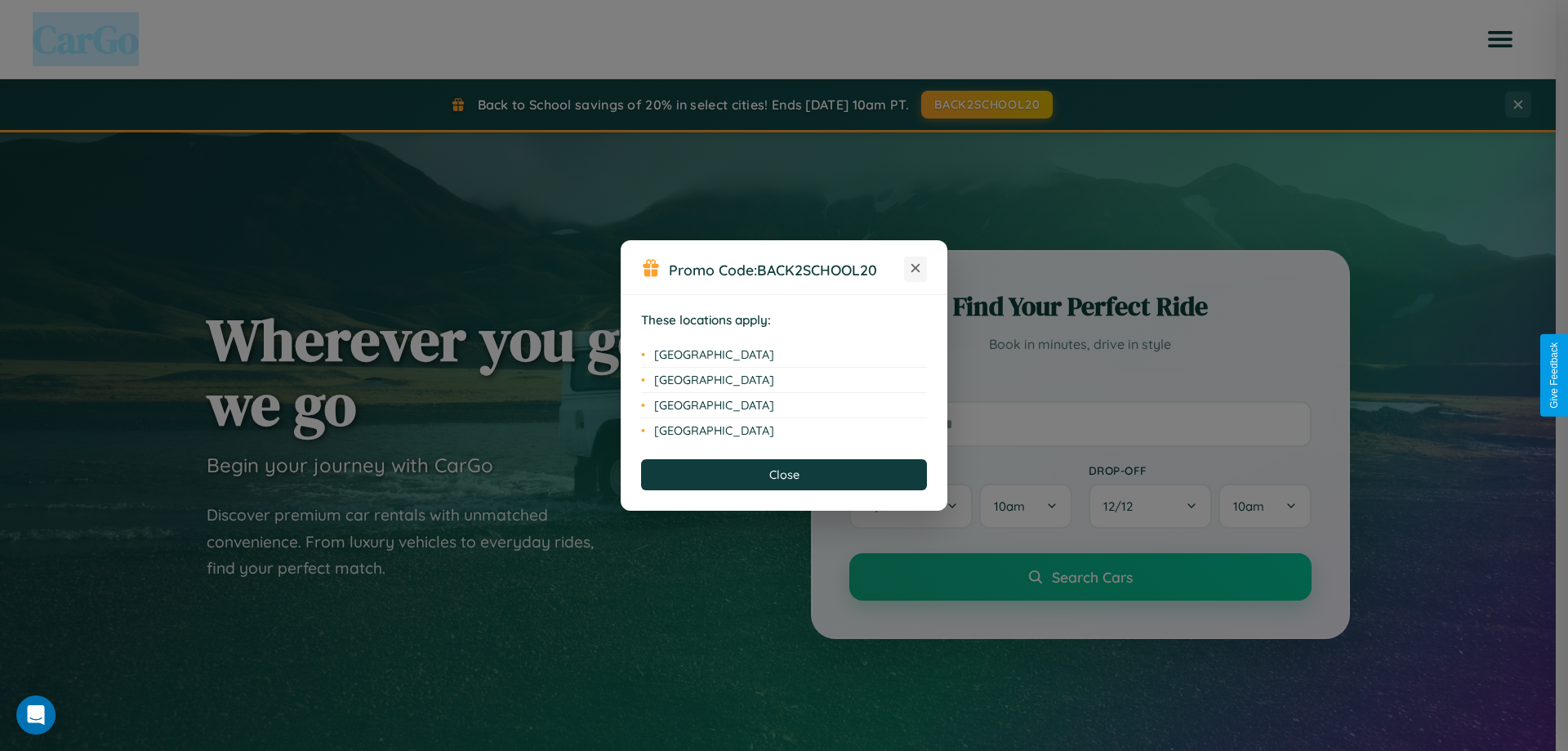
click at [916, 269] on icon at bounding box center [916, 269] width 9 height 9
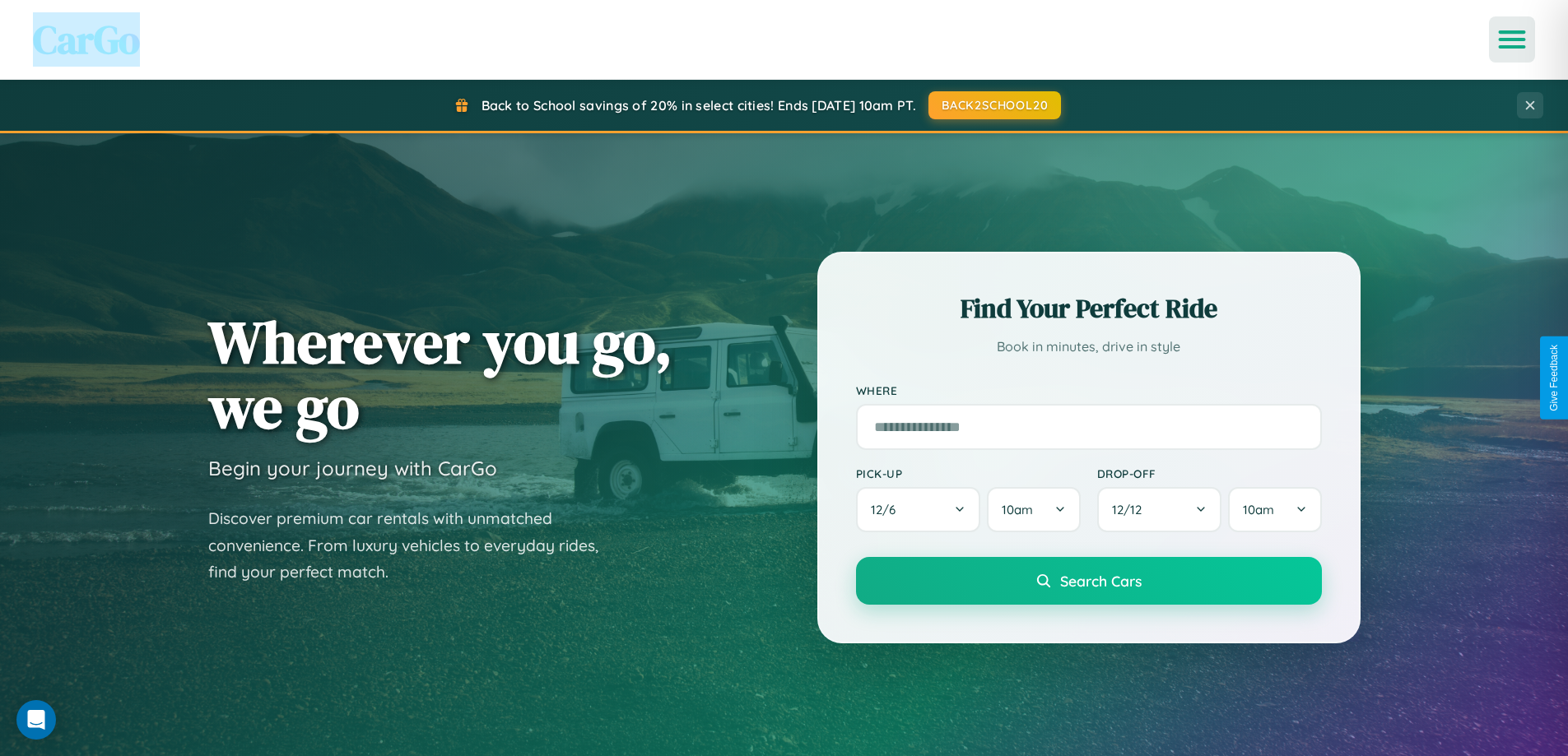
click at [1512, 40] on icon "Open menu" at bounding box center [1512, 39] width 24 height 15
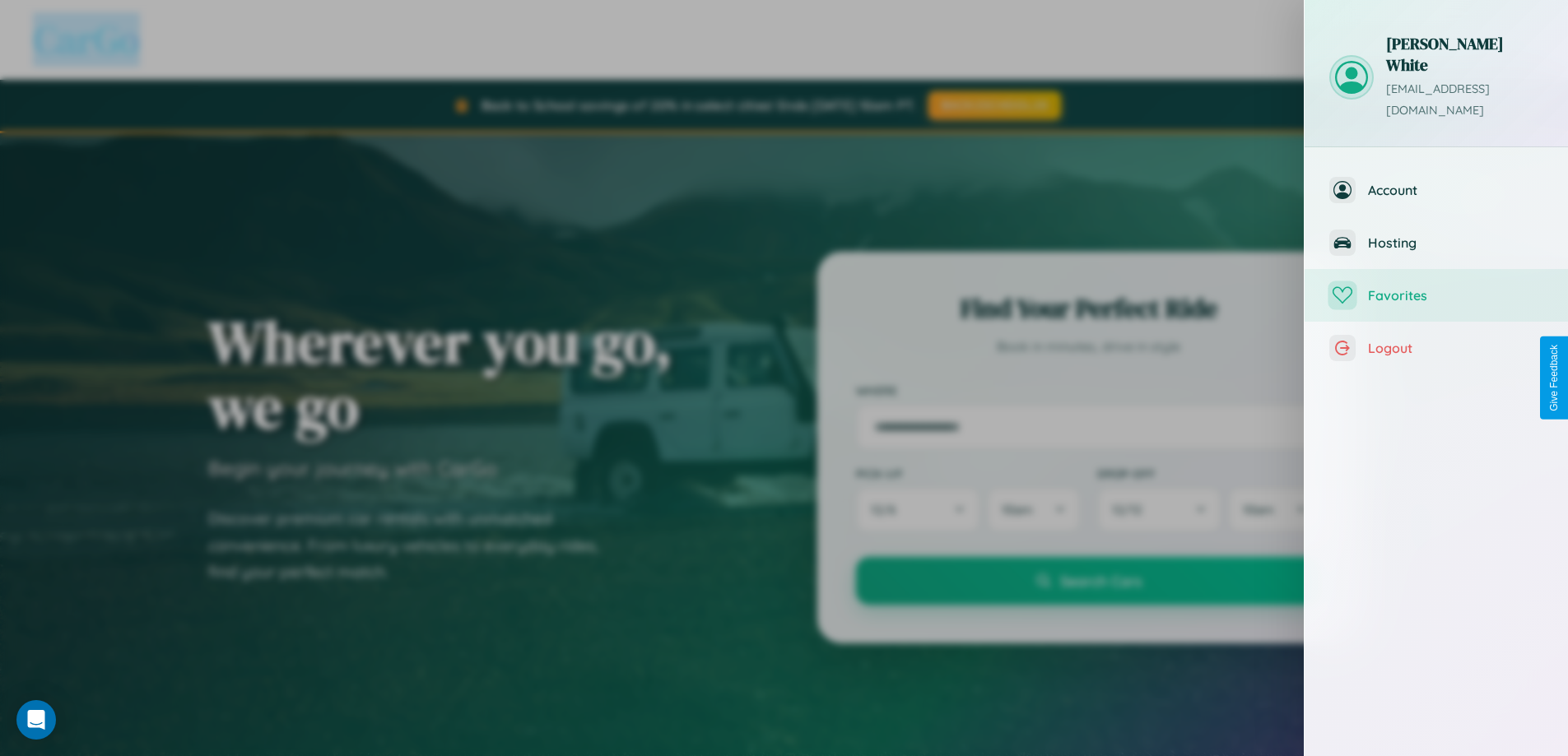
click at [1436, 287] on span "Favorites" at bounding box center [1455, 294] width 175 height 16
